Goal: Check status

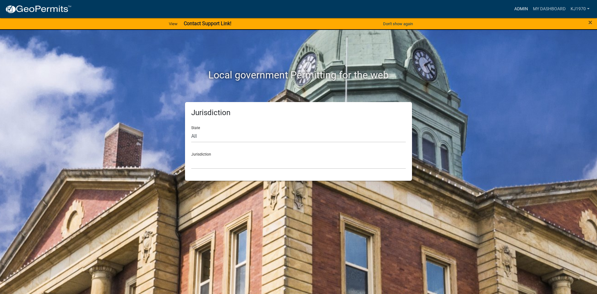
click at [519, 6] on link "Admin" at bounding box center [521, 9] width 19 height 12
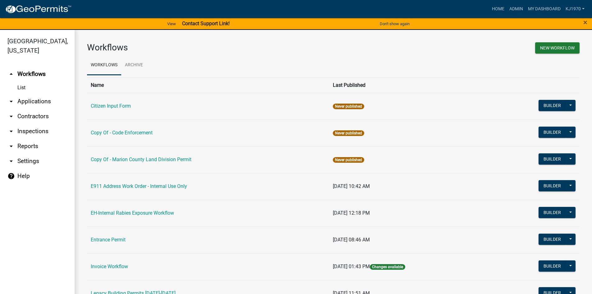
click at [23, 94] on link "arrow_drop_down Applications" at bounding box center [37, 101] width 75 height 15
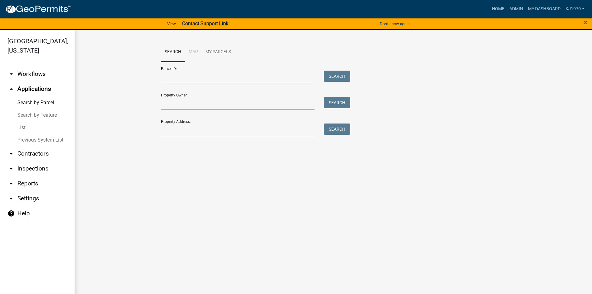
click at [23, 121] on link "List" at bounding box center [37, 127] width 75 height 12
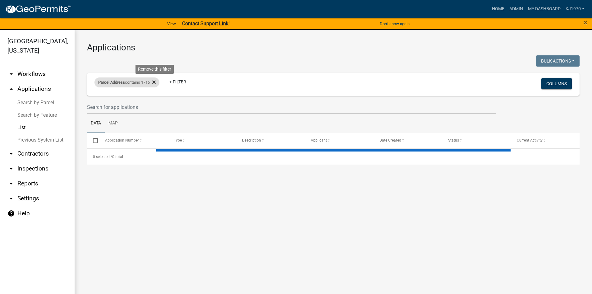
click at [155, 84] on icon at bounding box center [153, 82] width 3 height 5
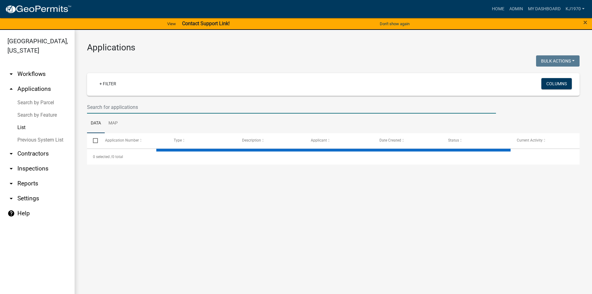
click at [127, 104] on input "text" at bounding box center [291, 107] width 409 height 13
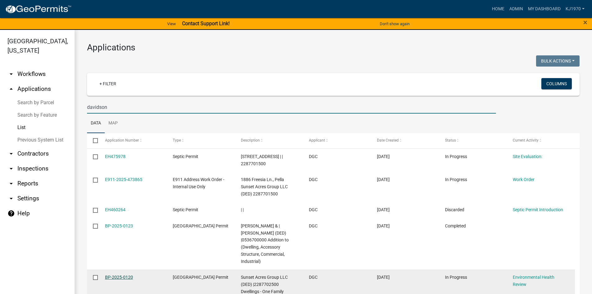
type input "davidson"
click at [120, 277] on link "BP-2025-0120" at bounding box center [119, 277] width 28 height 5
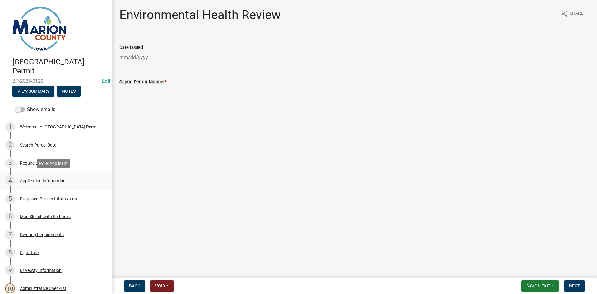
click at [44, 181] on div "Application Information" at bounding box center [43, 181] width 46 height 4
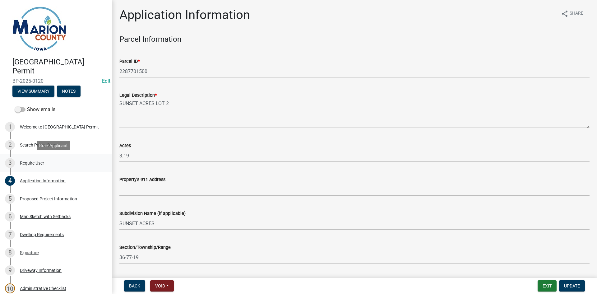
click at [28, 163] on div "Require User" at bounding box center [32, 163] width 24 height 4
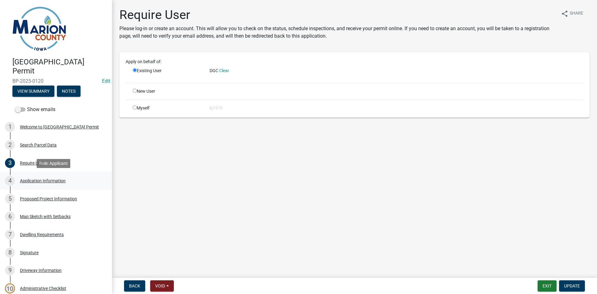
click at [29, 180] on div "Application Information" at bounding box center [43, 181] width 46 height 4
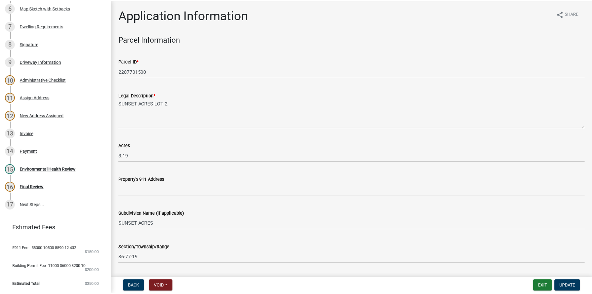
scroll to position [211, 0]
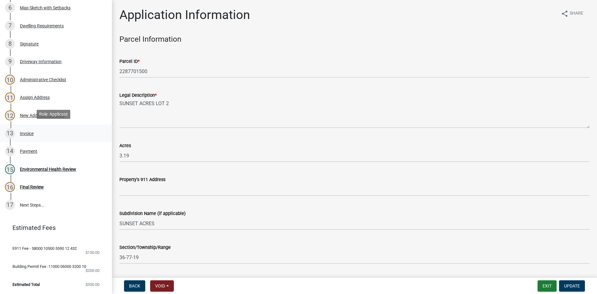
click at [26, 131] on div "Invoice" at bounding box center [27, 133] width 14 height 4
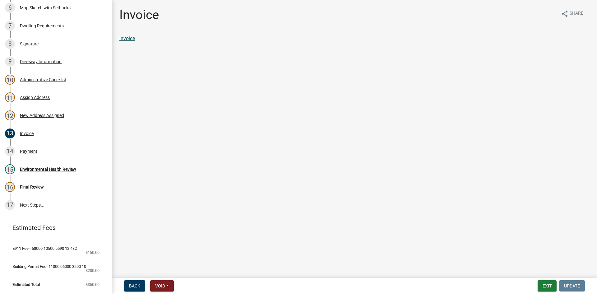
click at [127, 39] on link "Invoice" at bounding box center [127, 38] width 16 height 6
click at [25, 149] on div "Payment" at bounding box center [28, 151] width 17 height 4
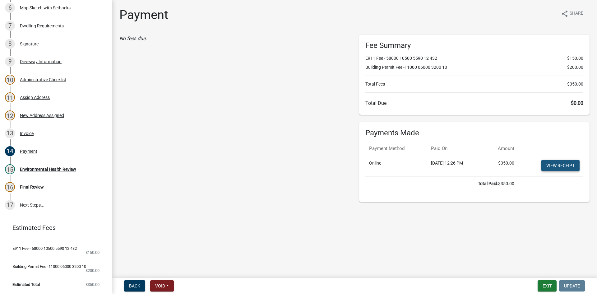
click at [568, 168] on link "View receipt" at bounding box center [560, 165] width 38 height 11
